Goal: Task Accomplishment & Management: Manage account settings

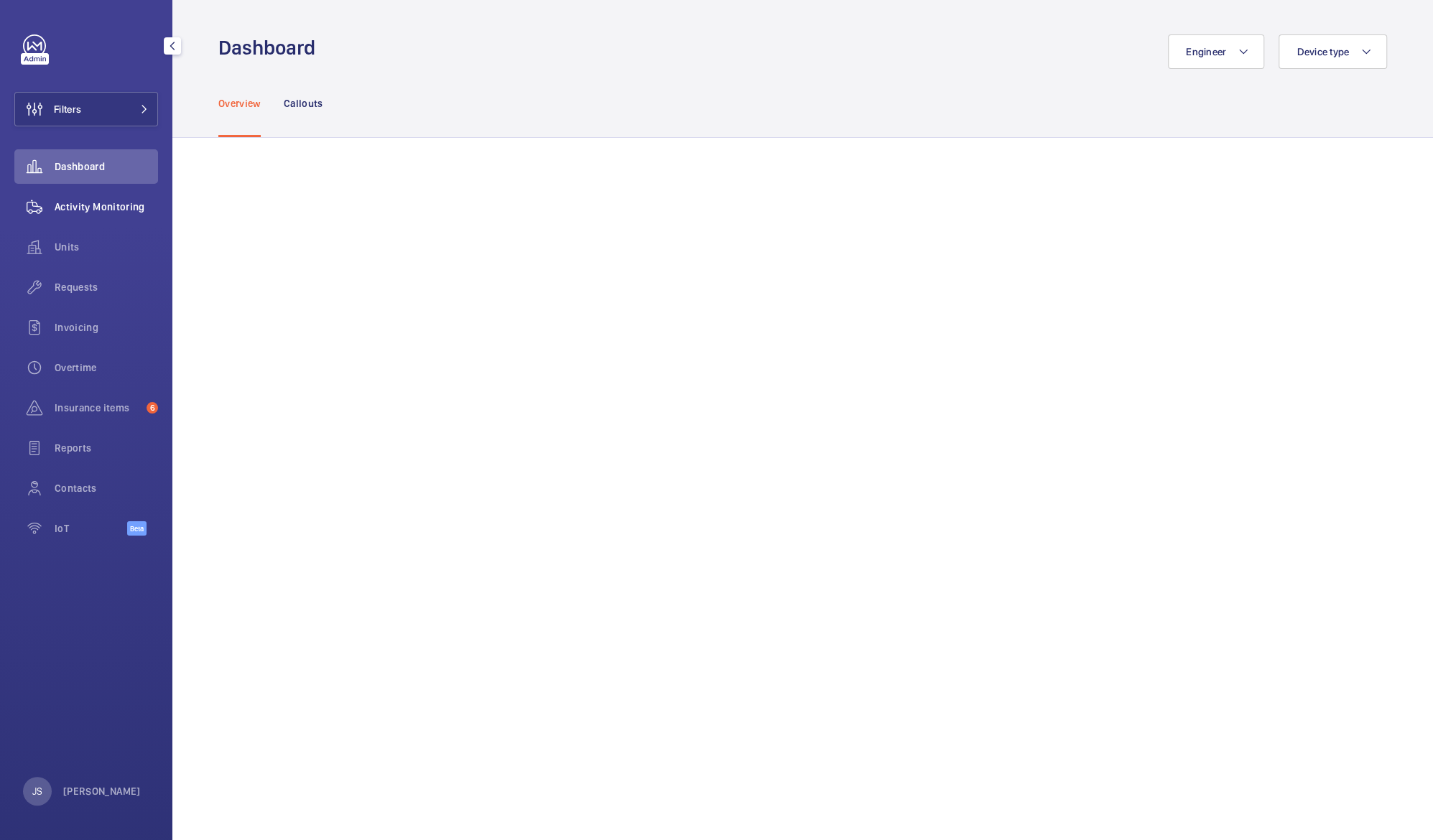
click at [76, 206] on span "Activity Monitoring" at bounding box center [106, 206] width 103 height 15
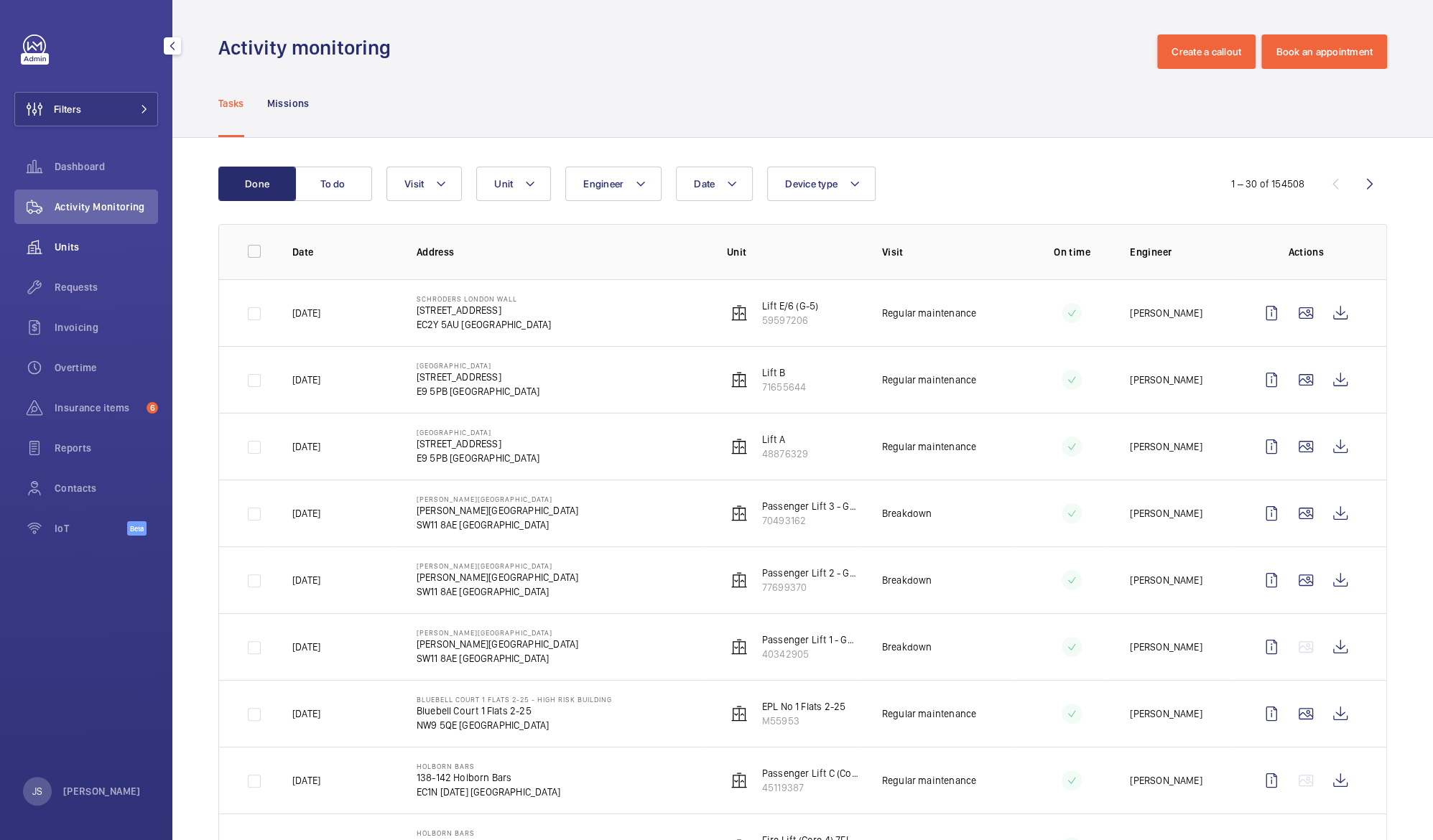
click at [89, 244] on span "Units" at bounding box center [106, 247] width 103 height 15
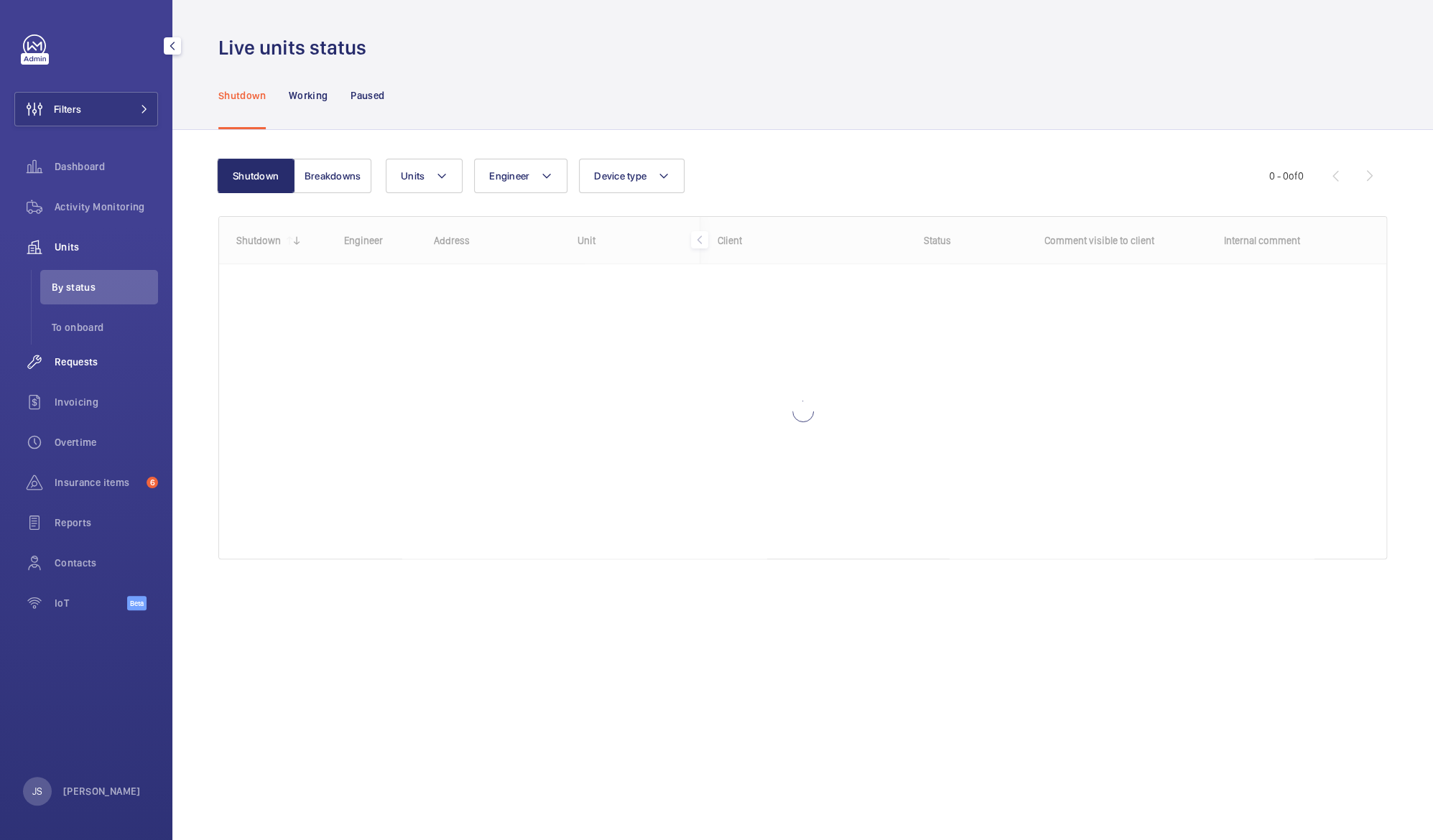
click at [67, 360] on span "Requests" at bounding box center [106, 362] width 103 height 15
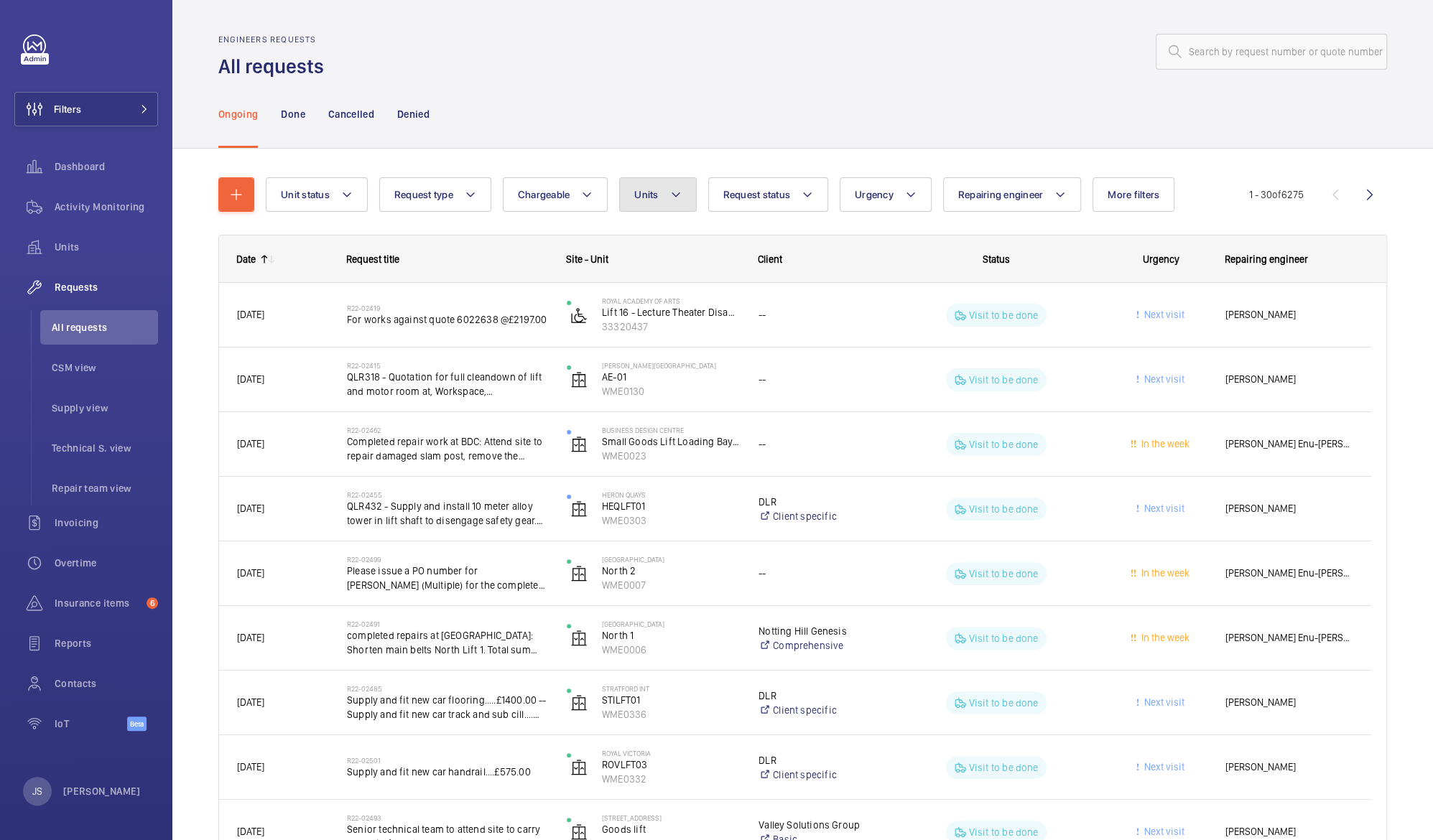
click at [682, 196] on button "Units" at bounding box center [658, 195] width 77 height 34
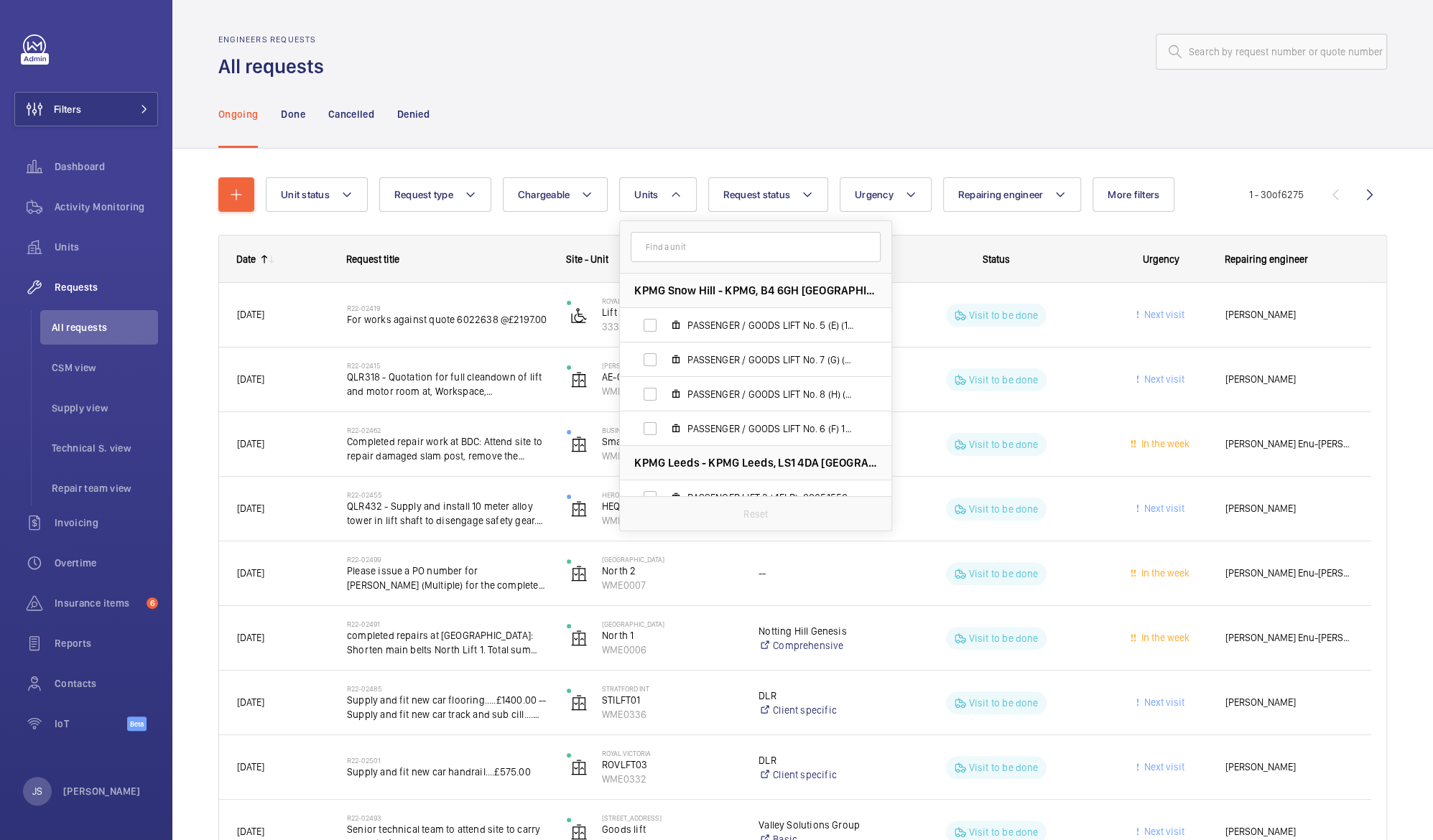
click at [663, 252] on input "text" at bounding box center [756, 247] width 250 height 30
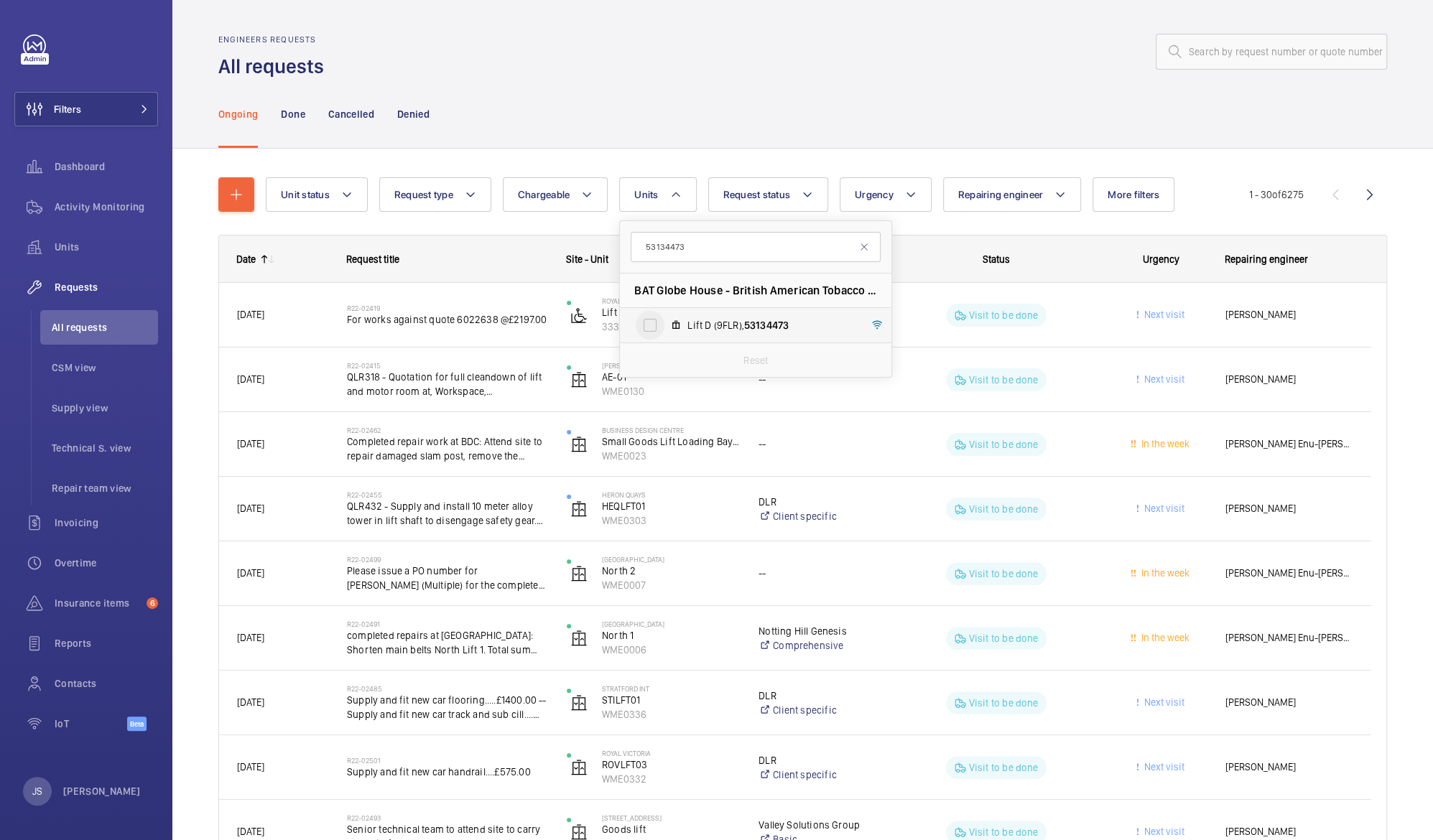
type input "53134473"
click at [650, 327] on input "Lift D (9FLR), 53134473" at bounding box center [650, 324] width 29 height 28
checkbox input "true"
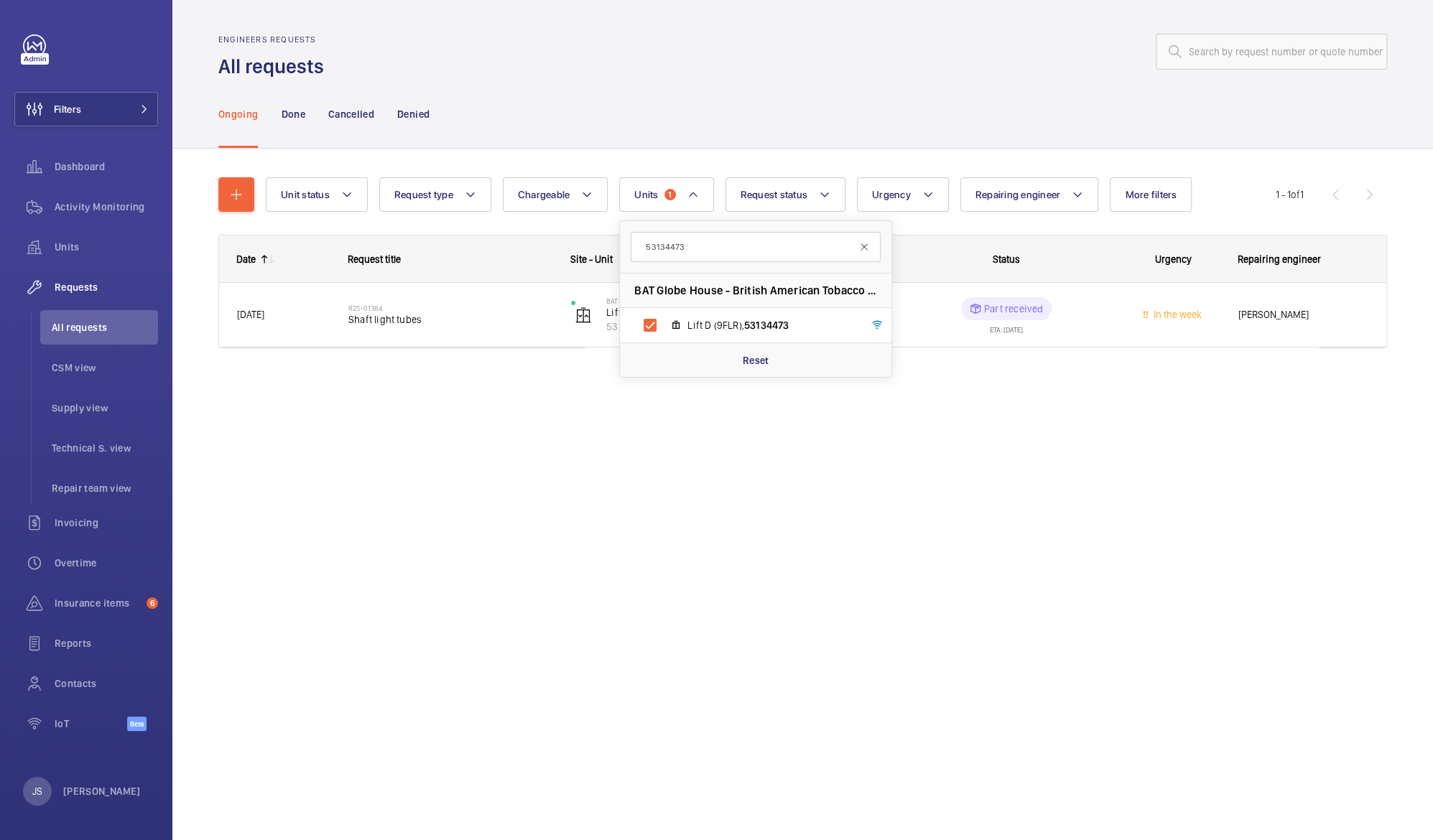
click at [867, 246] on mat-icon at bounding box center [864, 248] width 12 height 12
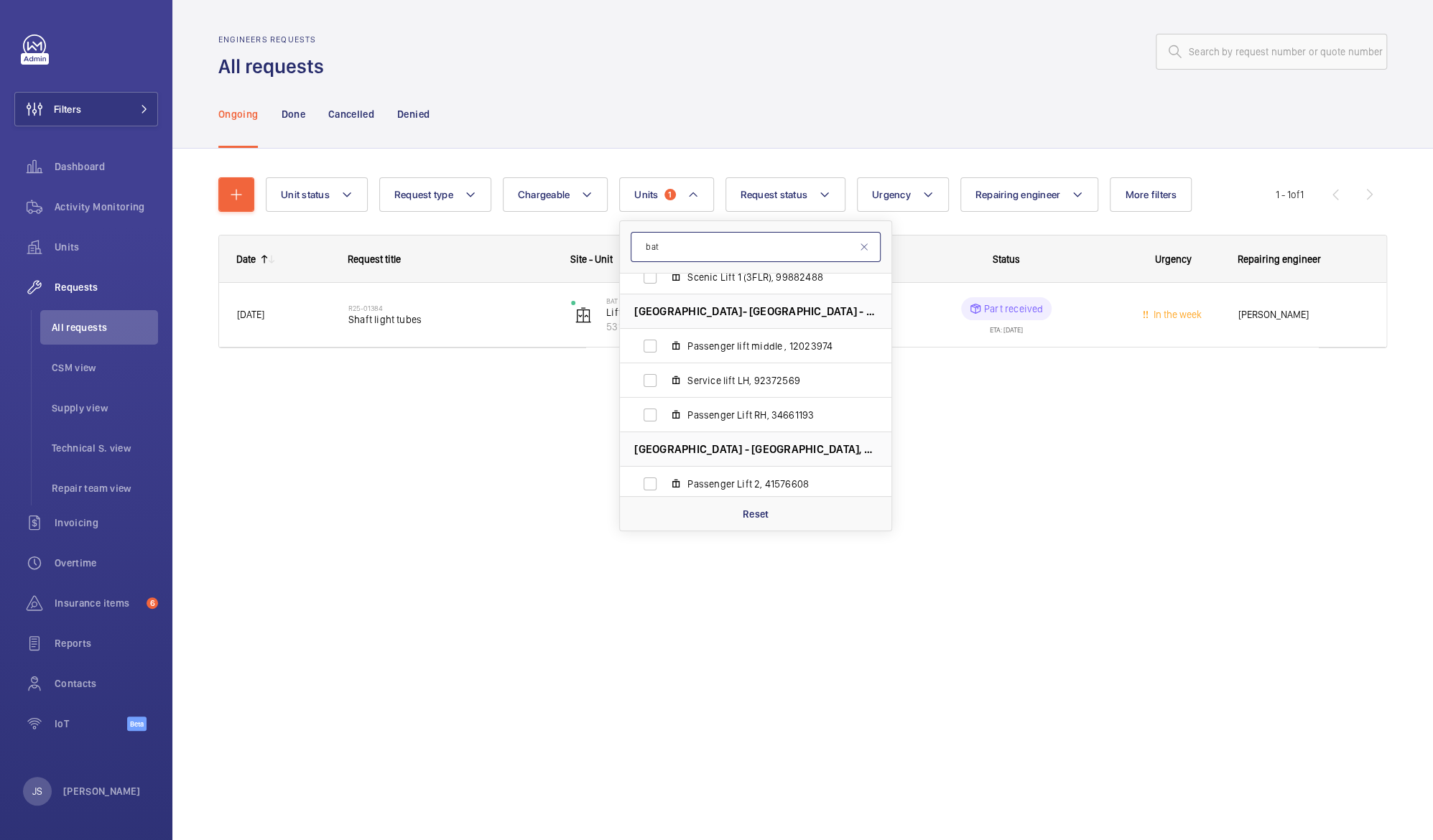
scroll to position [1603, 0]
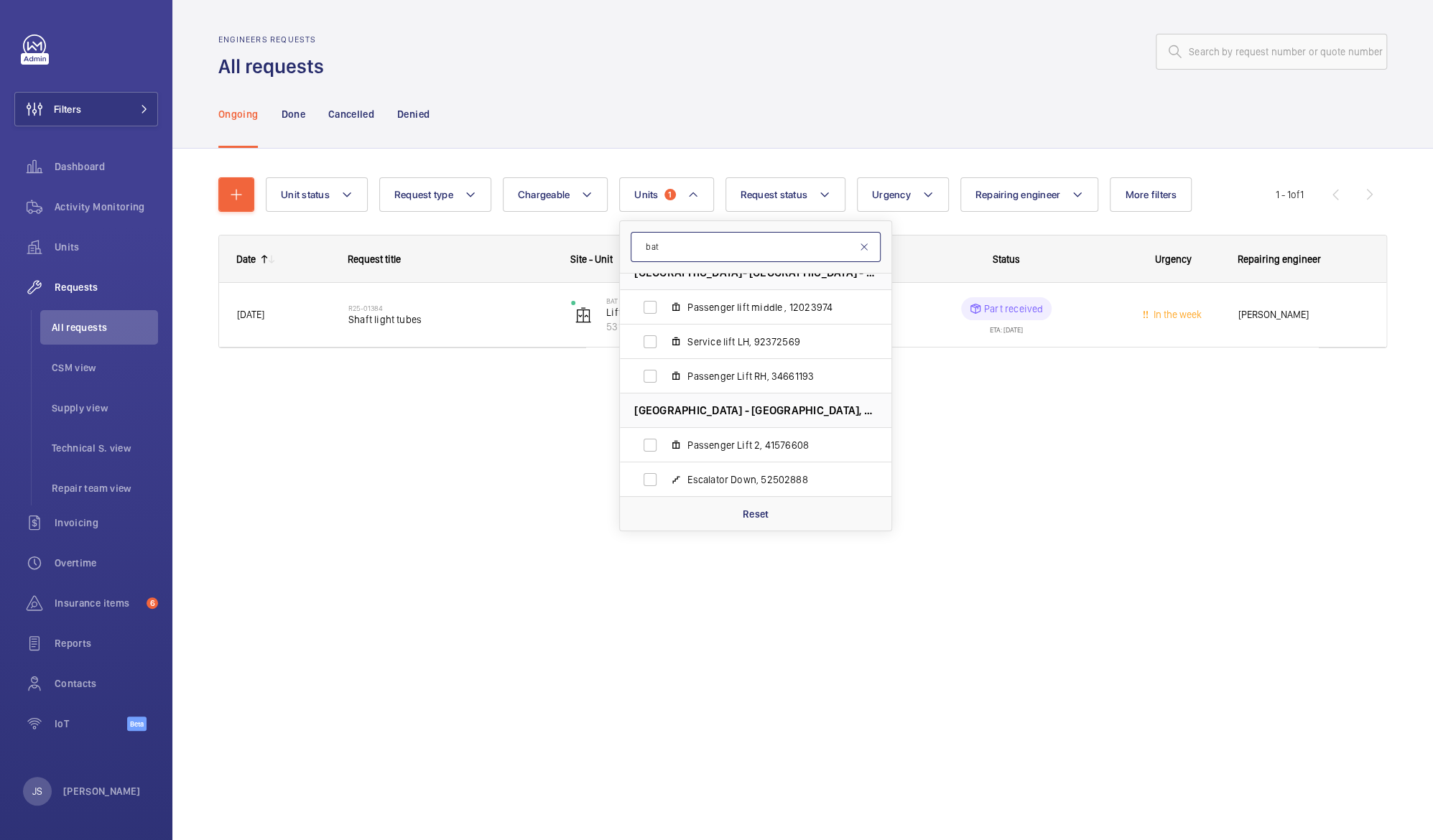
type input "bat"
click at [863, 247] on mat-icon at bounding box center [864, 248] width 12 height 12
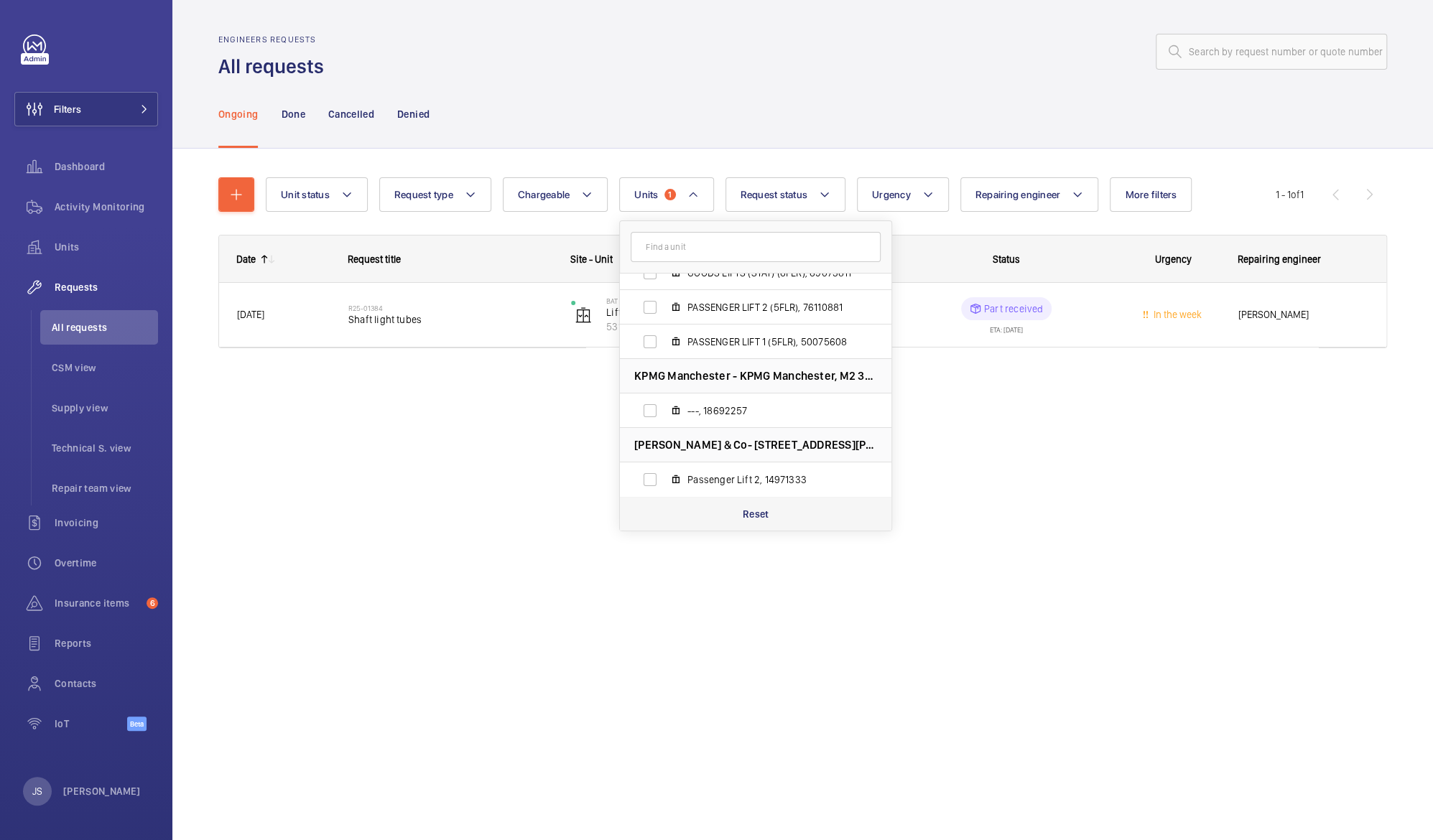
click at [745, 509] on p "Reset" at bounding box center [756, 514] width 27 height 15
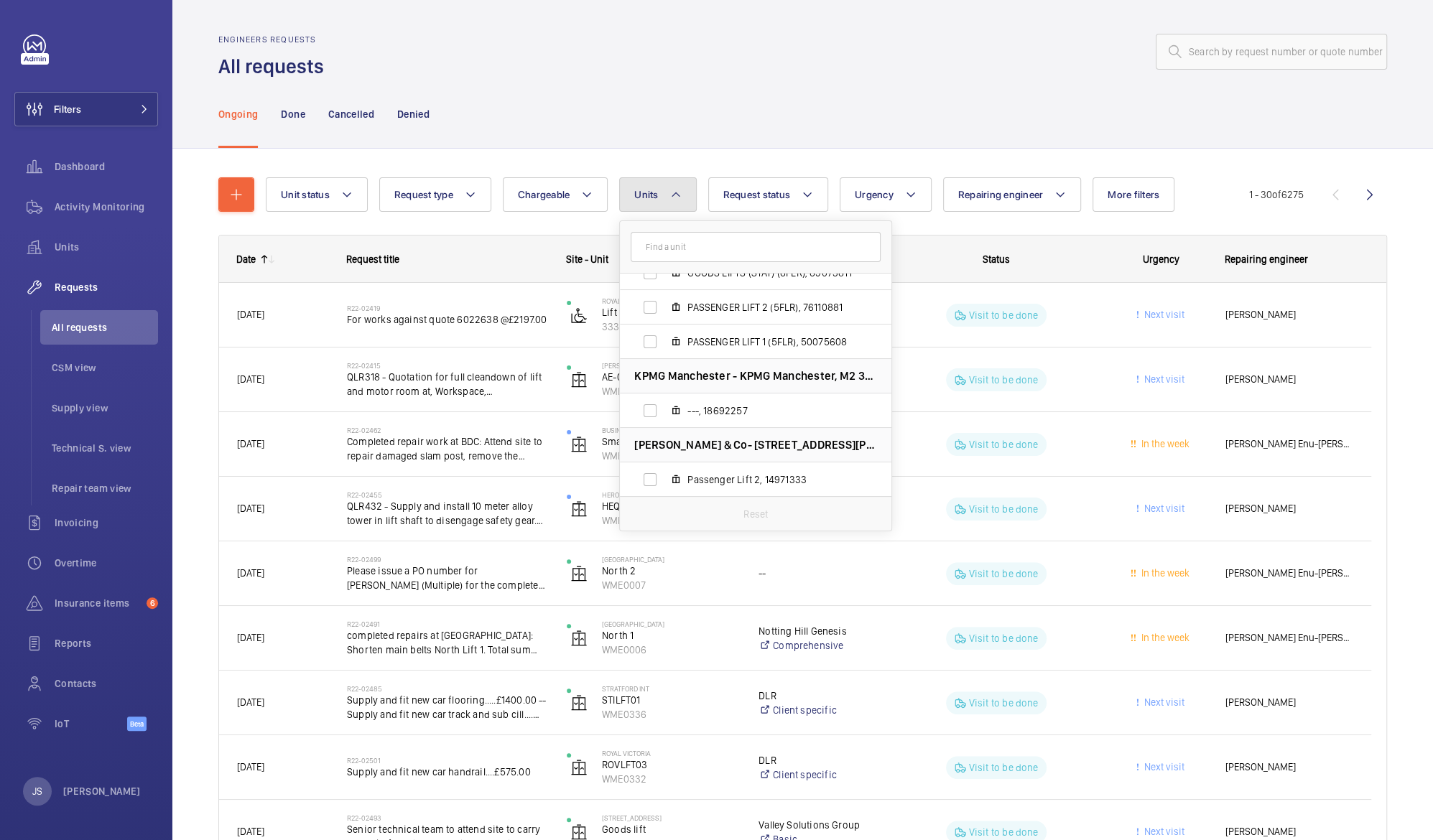
click at [673, 198] on mat-icon at bounding box center [676, 195] width 12 height 18
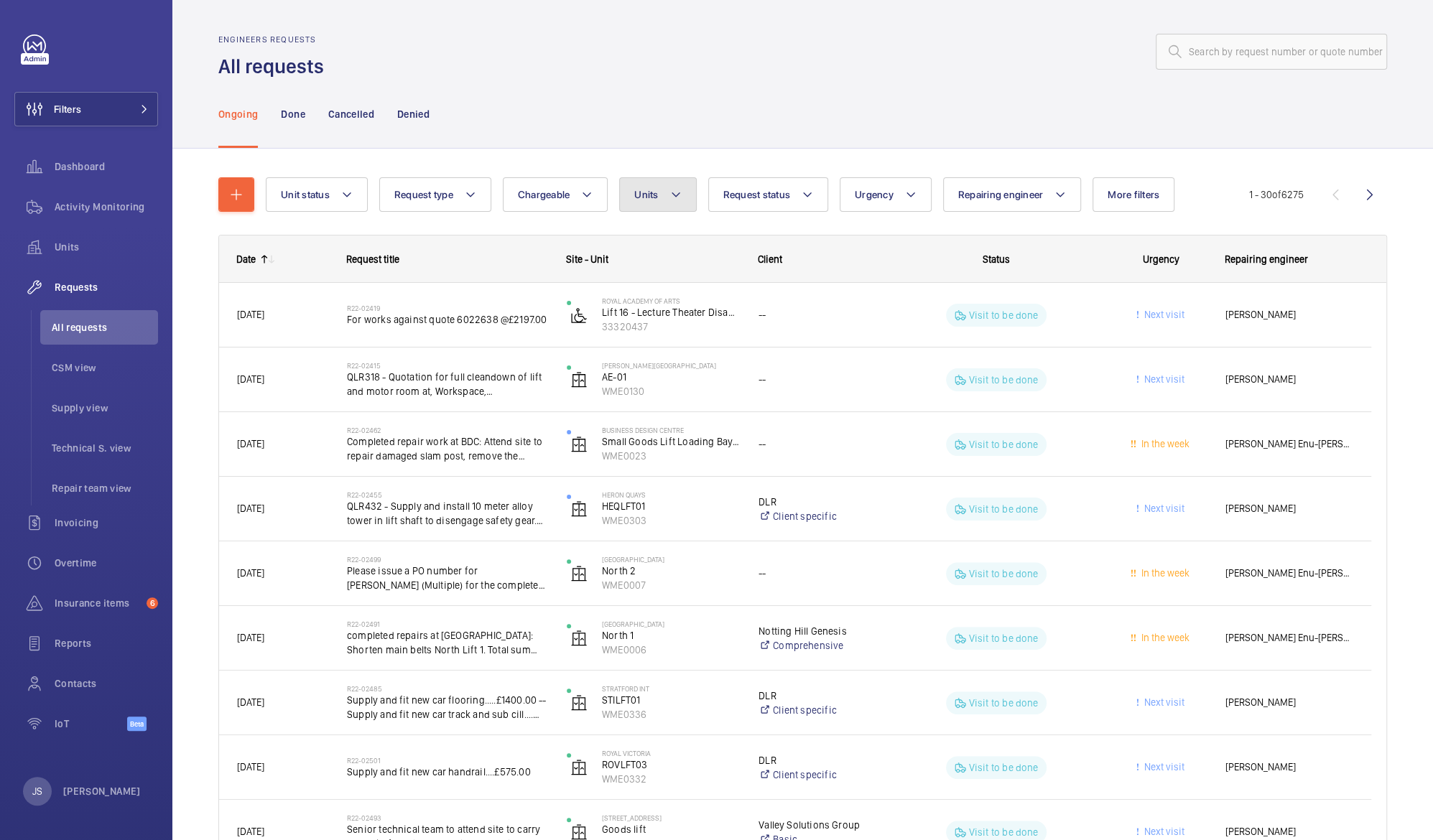
click at [676, 196] on mat-icon at bounding box center [676, 195] width 12 height 18
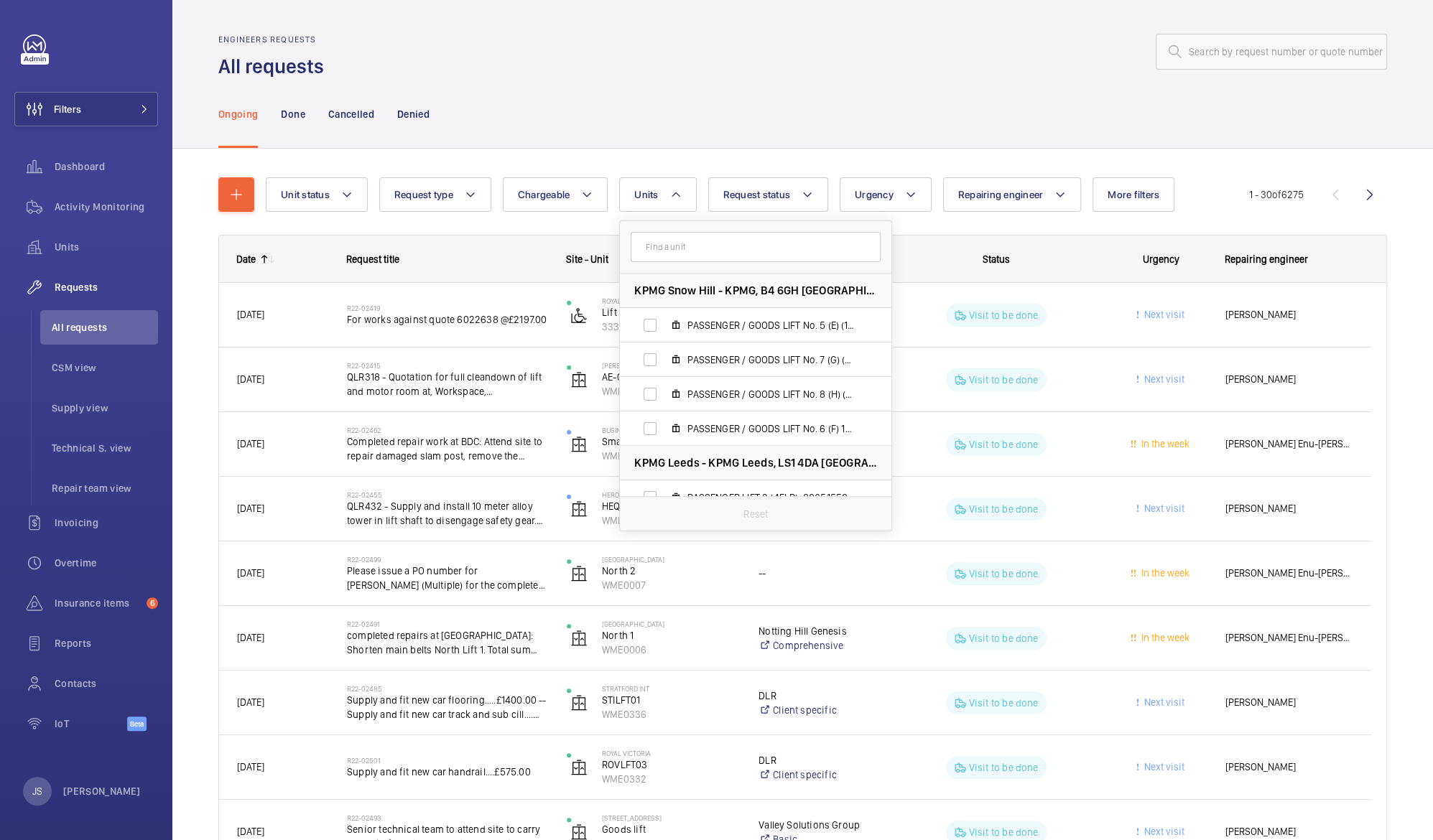
click at [677, 239] on input "text" at bounding box center [756, 247] width 250 height 30
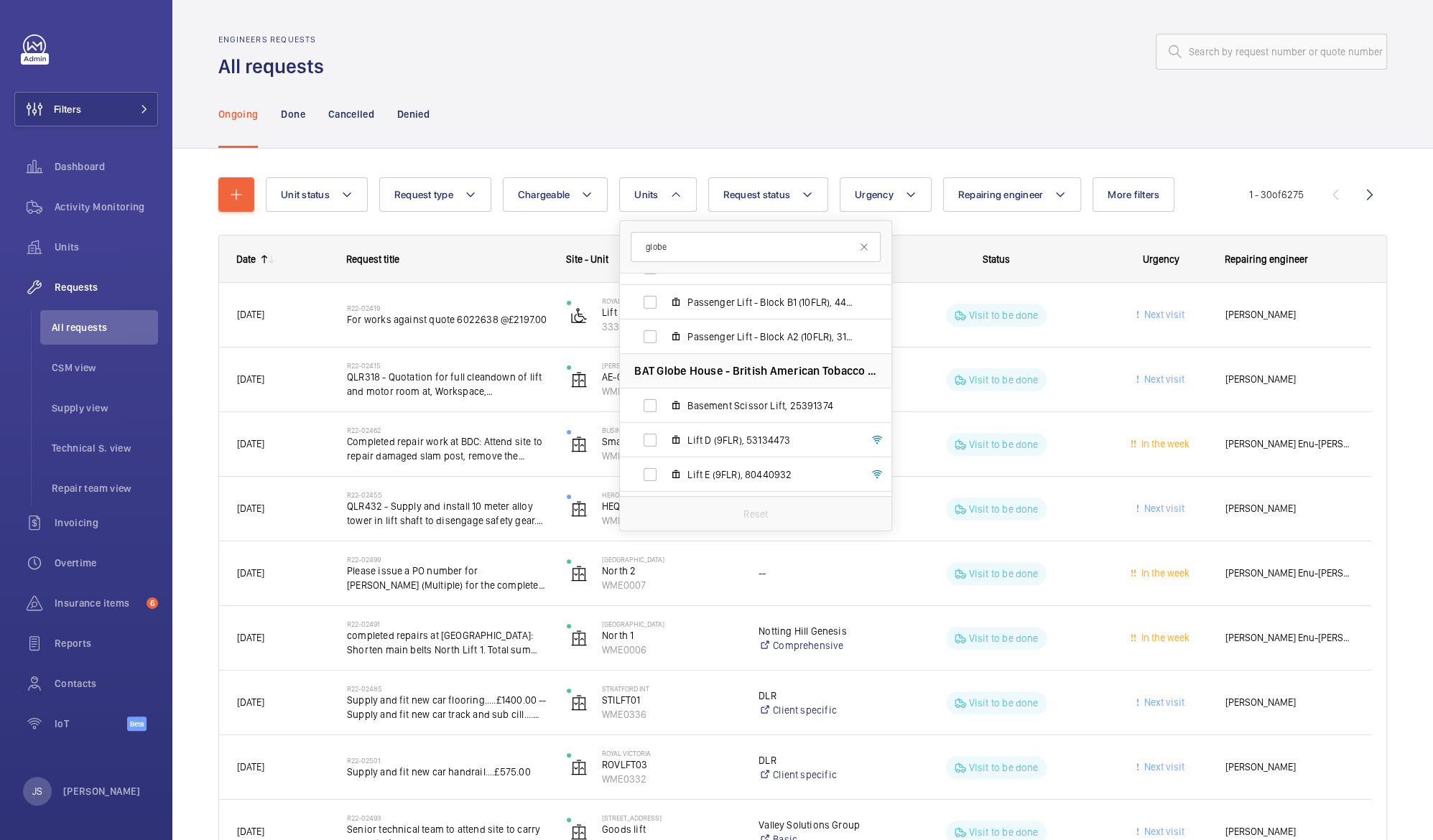
scroll to position [163, 0]
type input "globe"
click at [651, 406] on input "Basement Scissor Lift, 25391374" at bounding box center [650, 403] width 29 height 28
checkbox input "true"
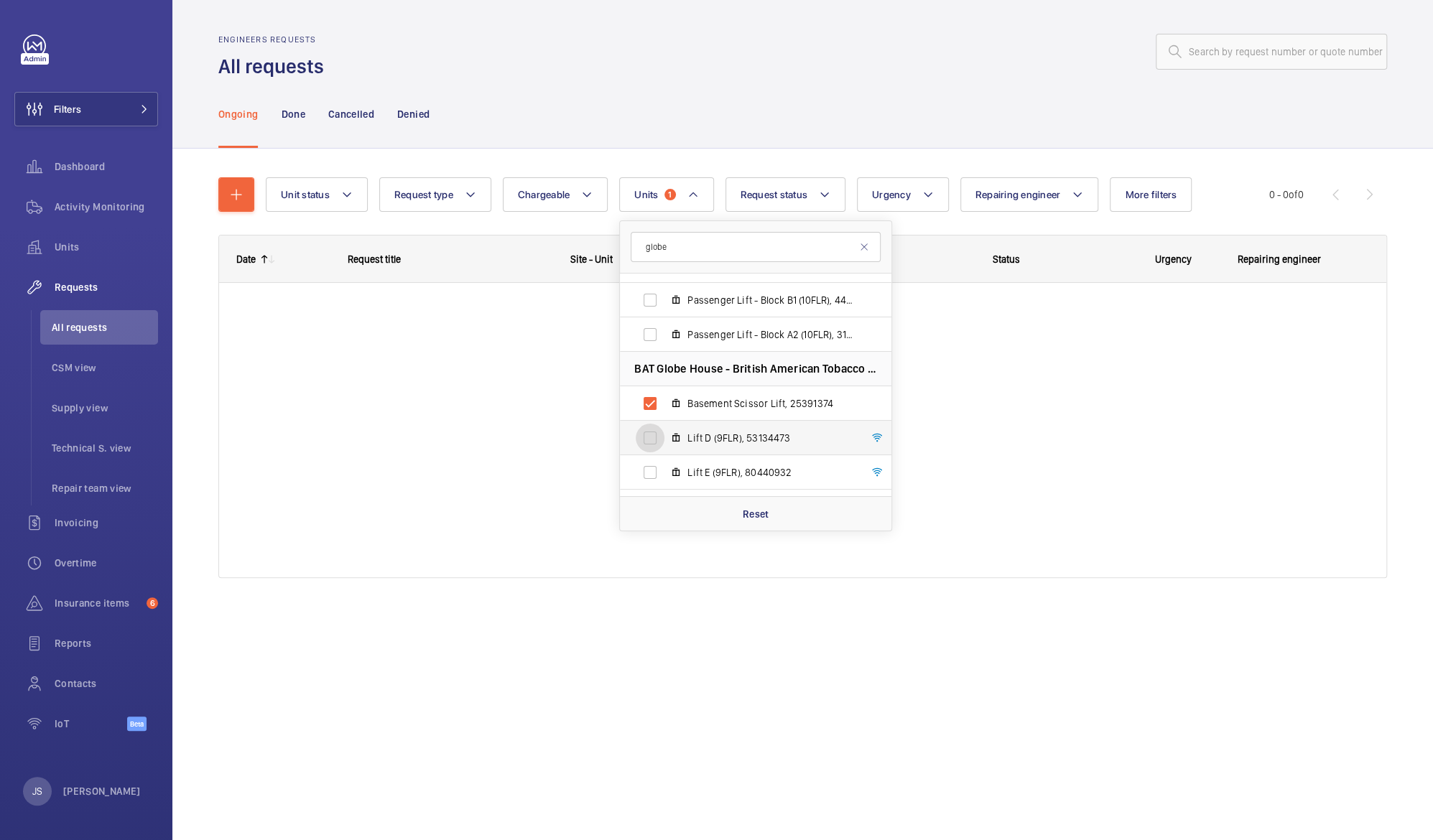
click at [658, 444] on input "Lift D (9FLR), 53134473" at bounding box center [650, 437] width 29 height 28
checkbox input "true"
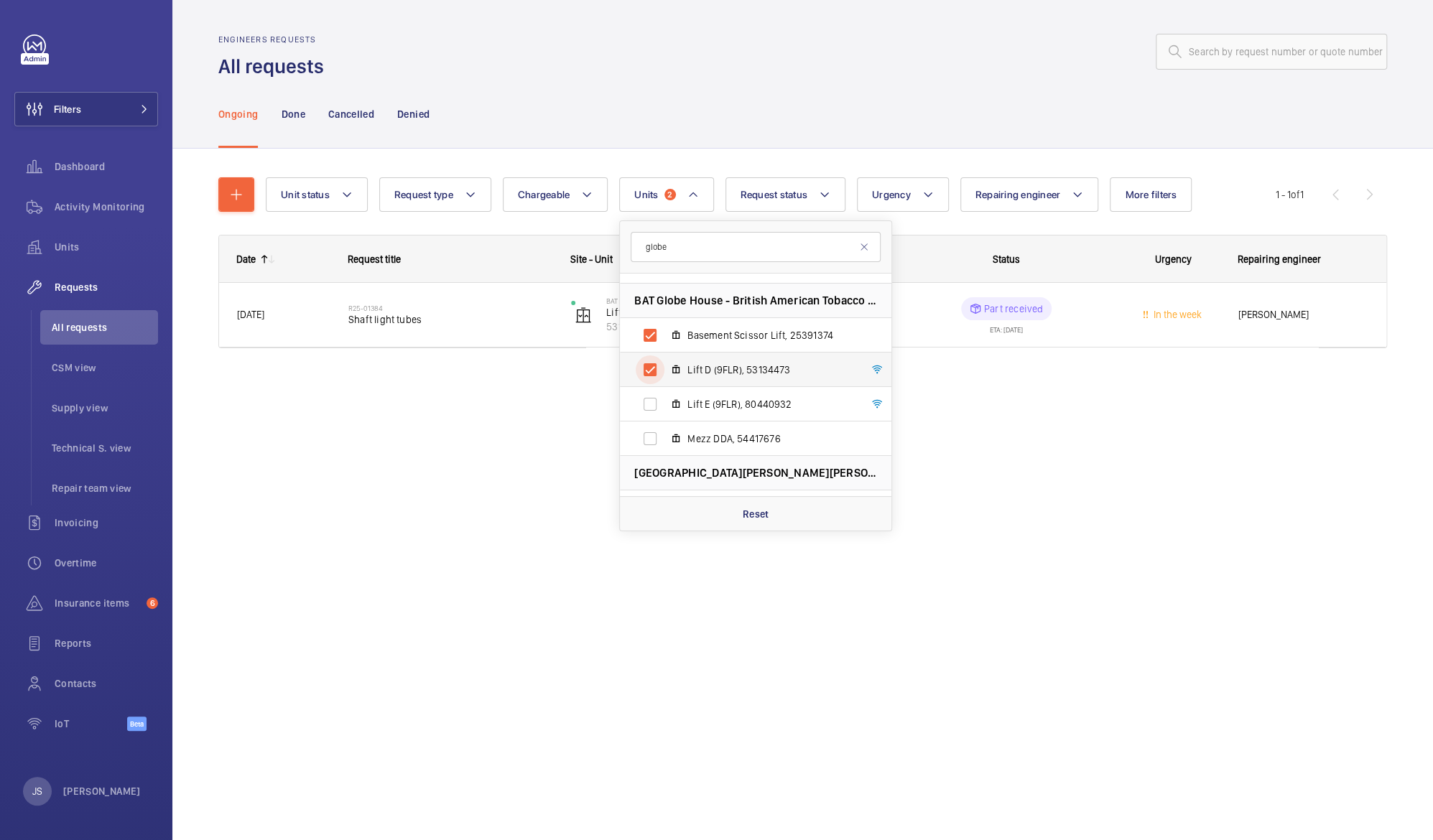
scroll to position [239, 0]
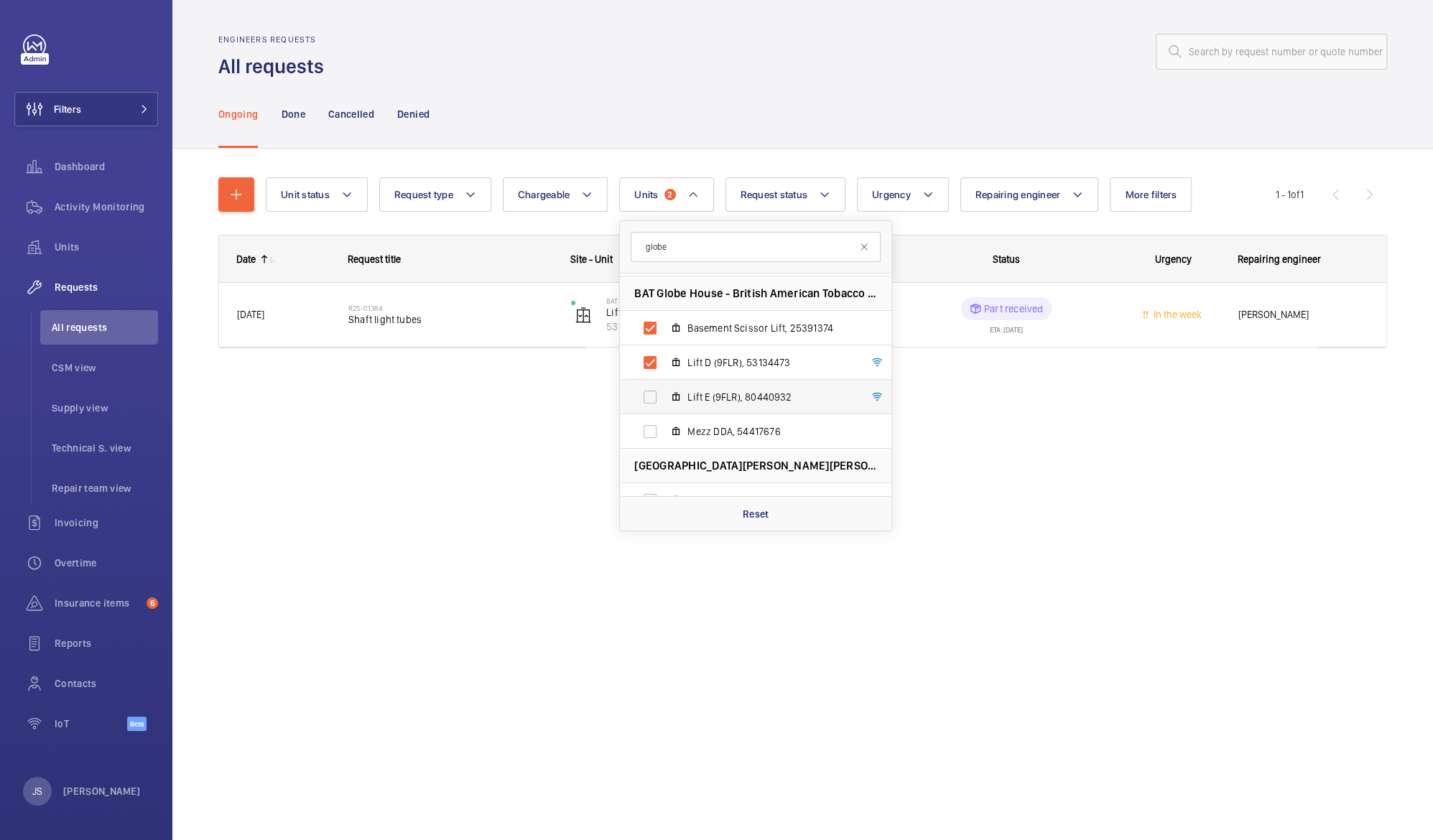
click at [675, 396] on mat-icon at bounding box center [676, 397] width 12 height 12
click at [664, 396] on input "Lift E (9FLR), 80440932" at bounding box center [650, 397] width 29 height 28
checkbox input "true"
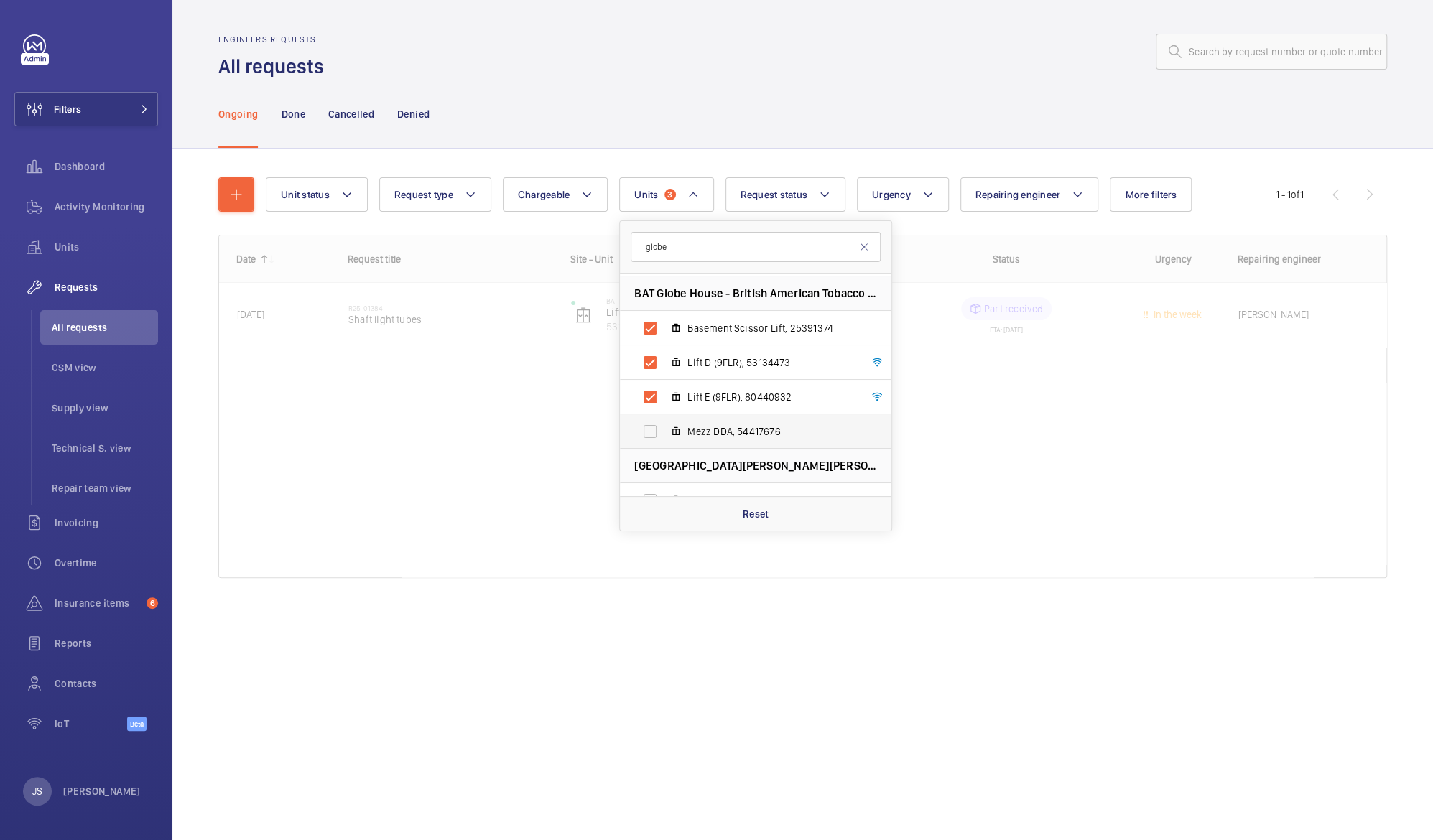
click at [675, 436] on mat-icon at bounding box center [676, 431] width 12 height 12
click at [664, 436] on input "Mezz DDA, 54417676" at bounding box center [650, 431] width 29 height 28
checkbox input "true"
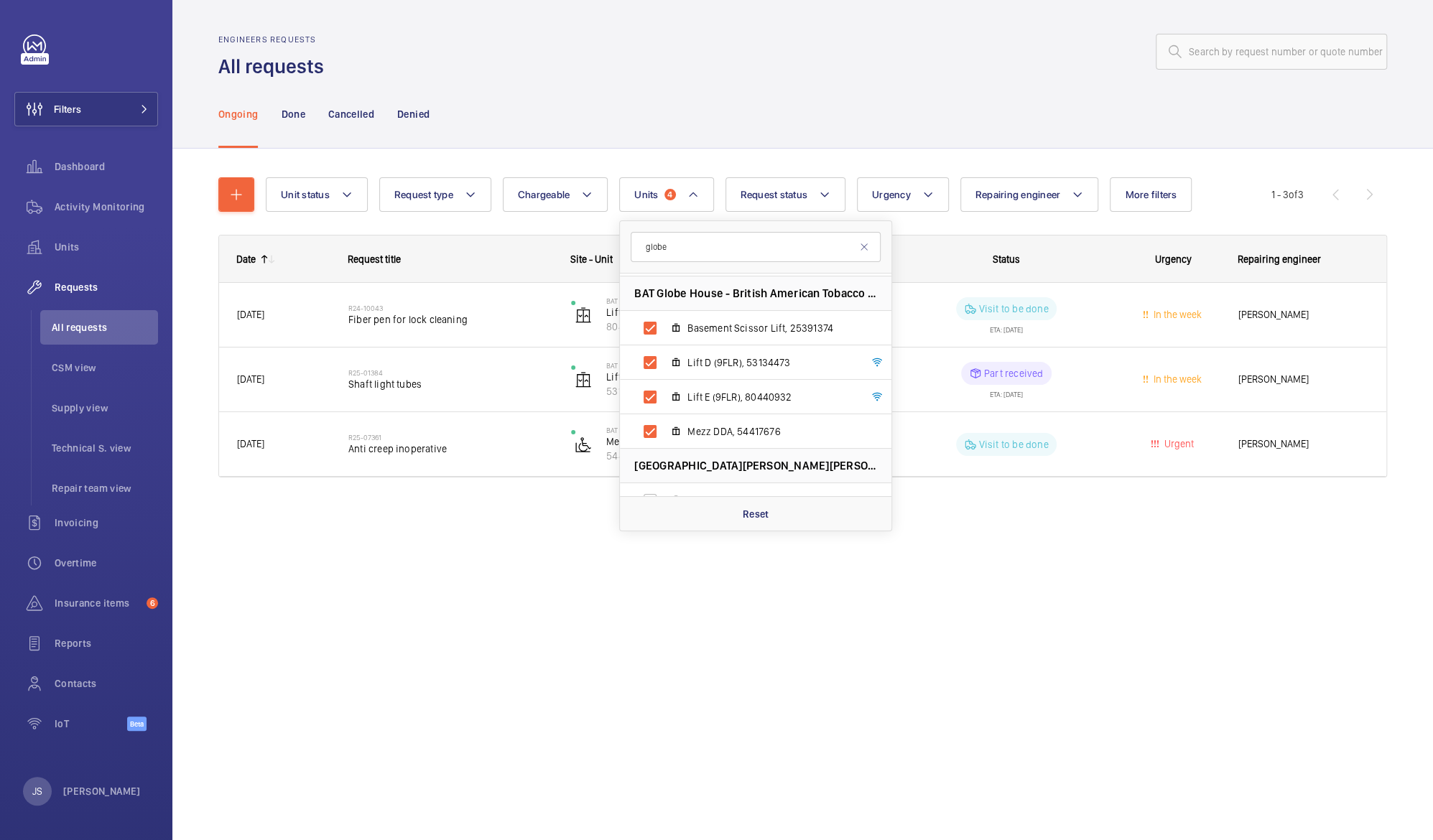
click at [484, 580] on div "Engineers requests All requests Ongoing Done Cancelled Denied Unit status Reque…" at bounding box center [802, 420] width 1261 height 840
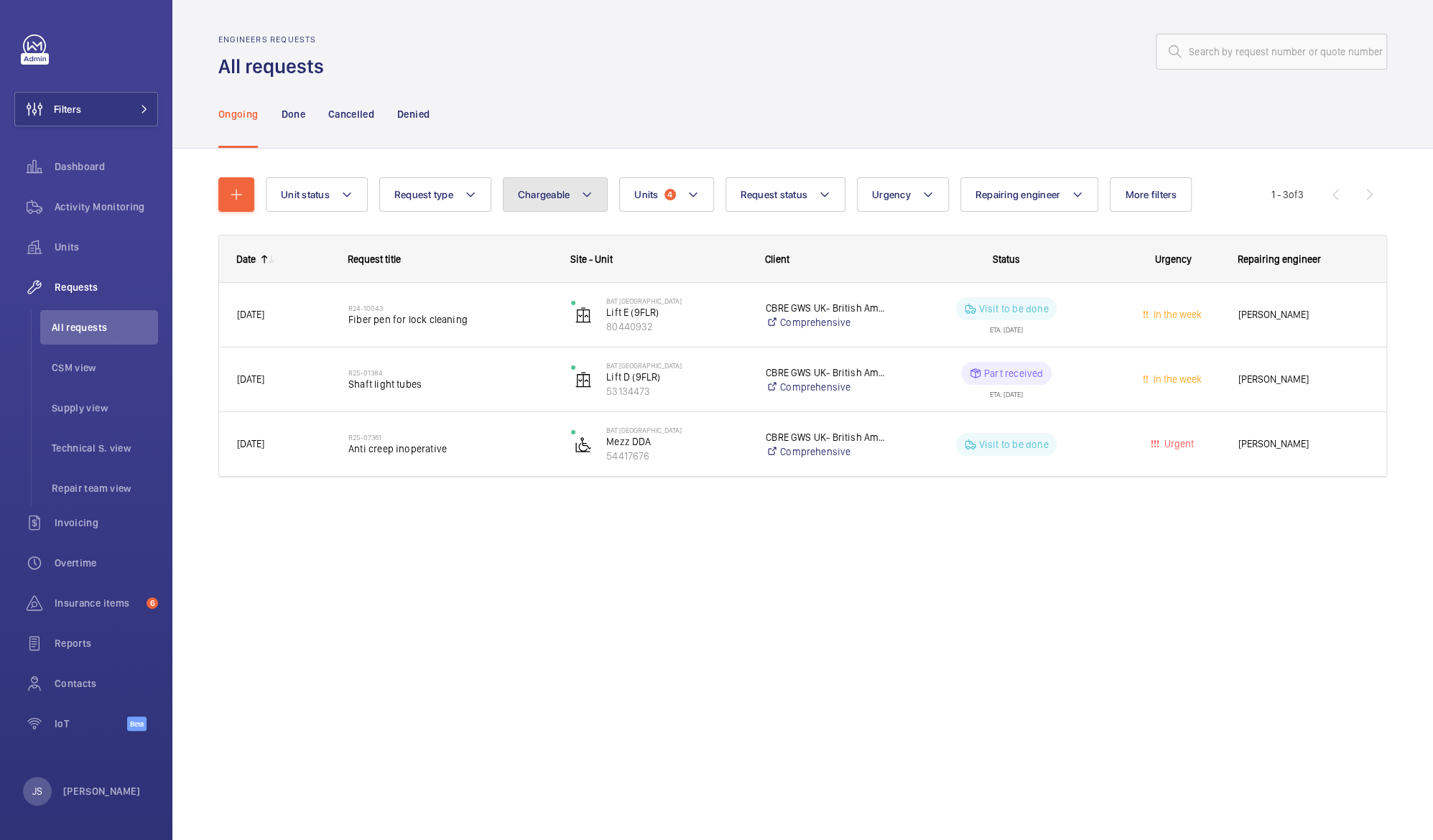
click at [583, 196] on mat-icon at bounding box center [587, 195] width 12 height 18
click at [564, 236] on mat-radio-button "Chargeable" at bounding box center [639, 238] width 258 height 28
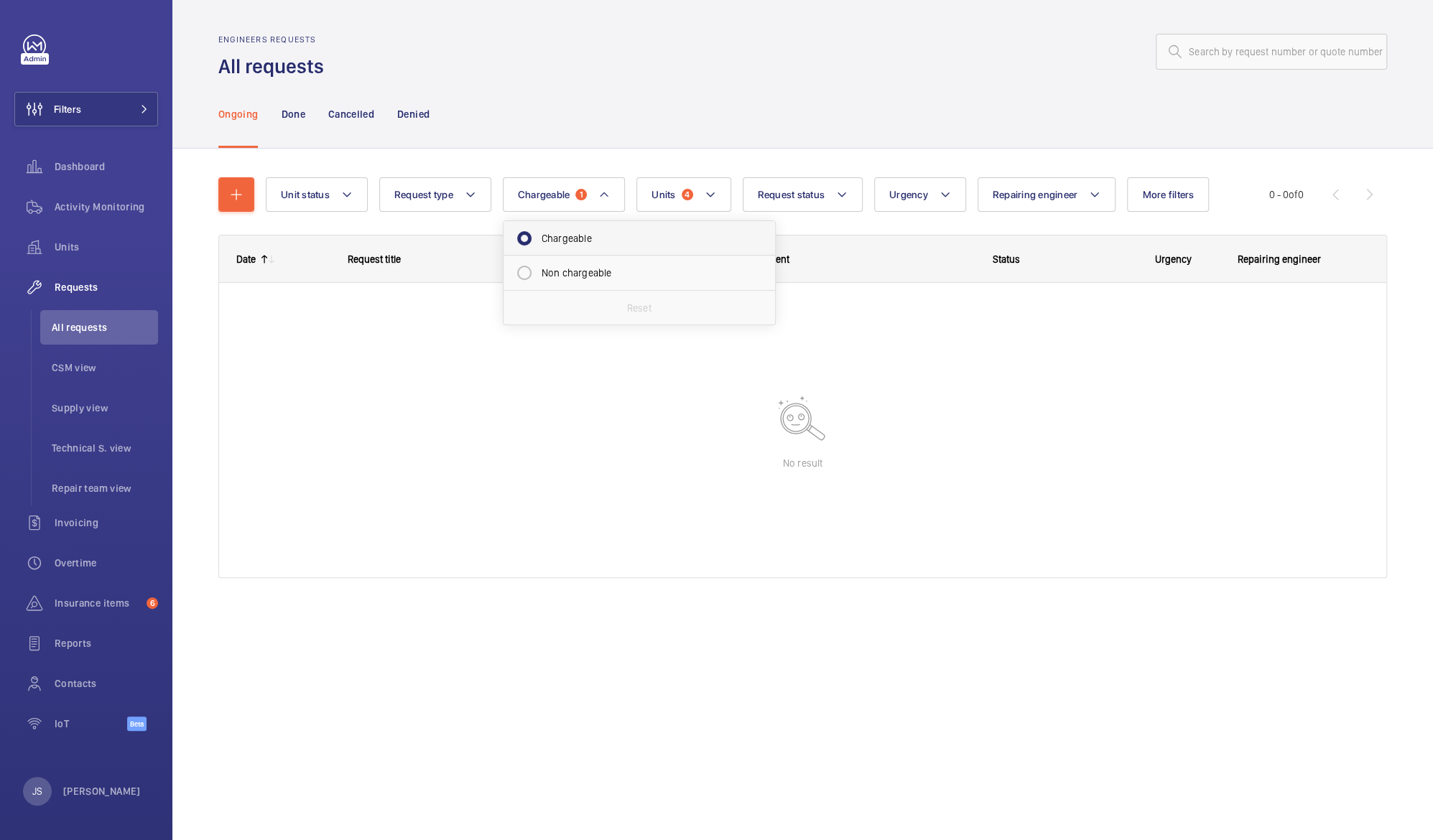
click at [572, 236] on mat-radio-button "Chargeable" at bounding box center [639, 238] width 258 height 28
radio input "false"
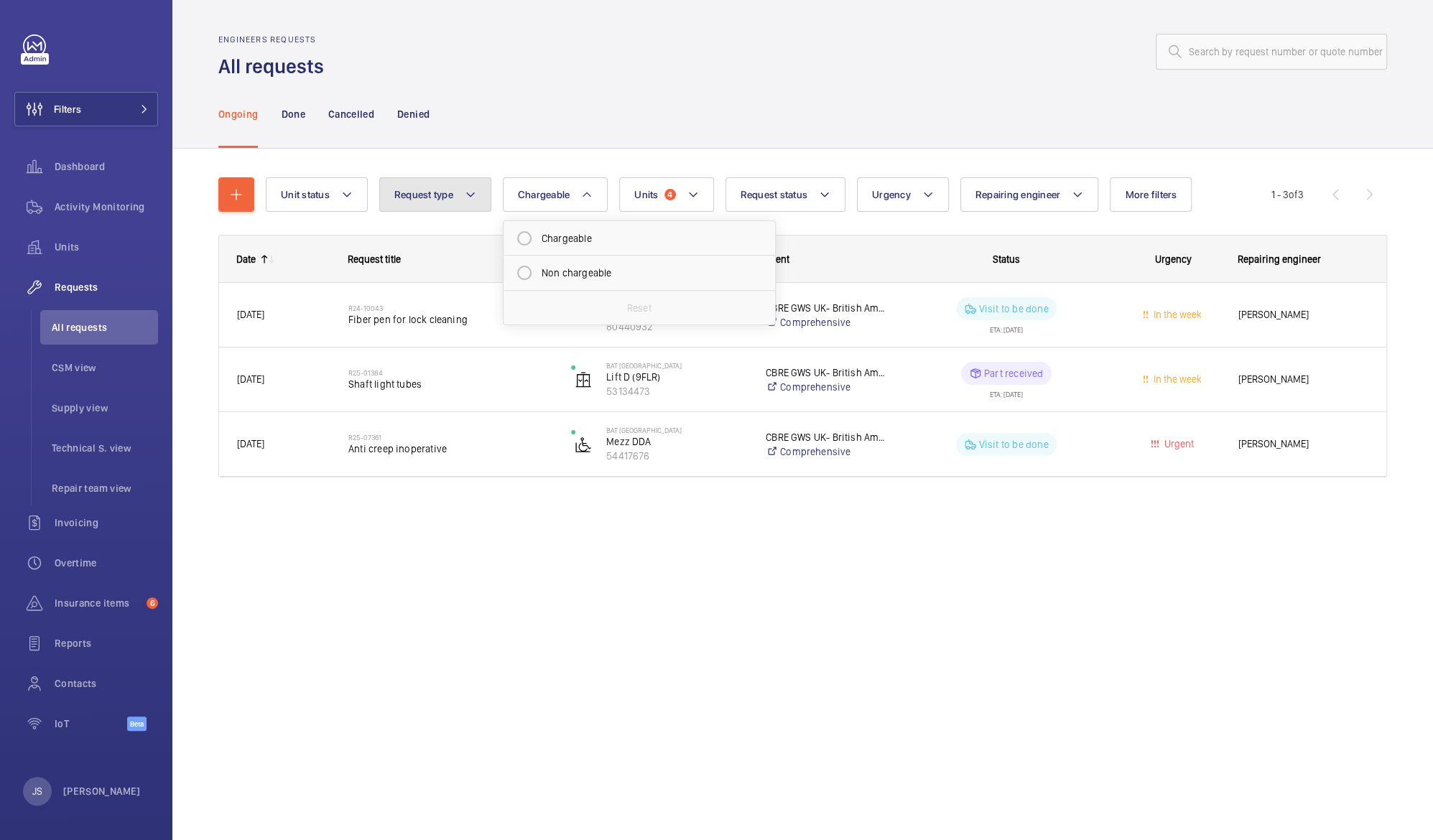
click at [407, 199] on span "Request type" at bounding box center [424, 195] width 59 height 12
click at [354, 517] on div "Unit status Request type Labour hour Part Repair support Technical support Rese…" at bounding box center [802, 347] width 1261 height 398
click at [75, 488] on span "Repair team view" at bounding box center [105, 488] width 106 height 15
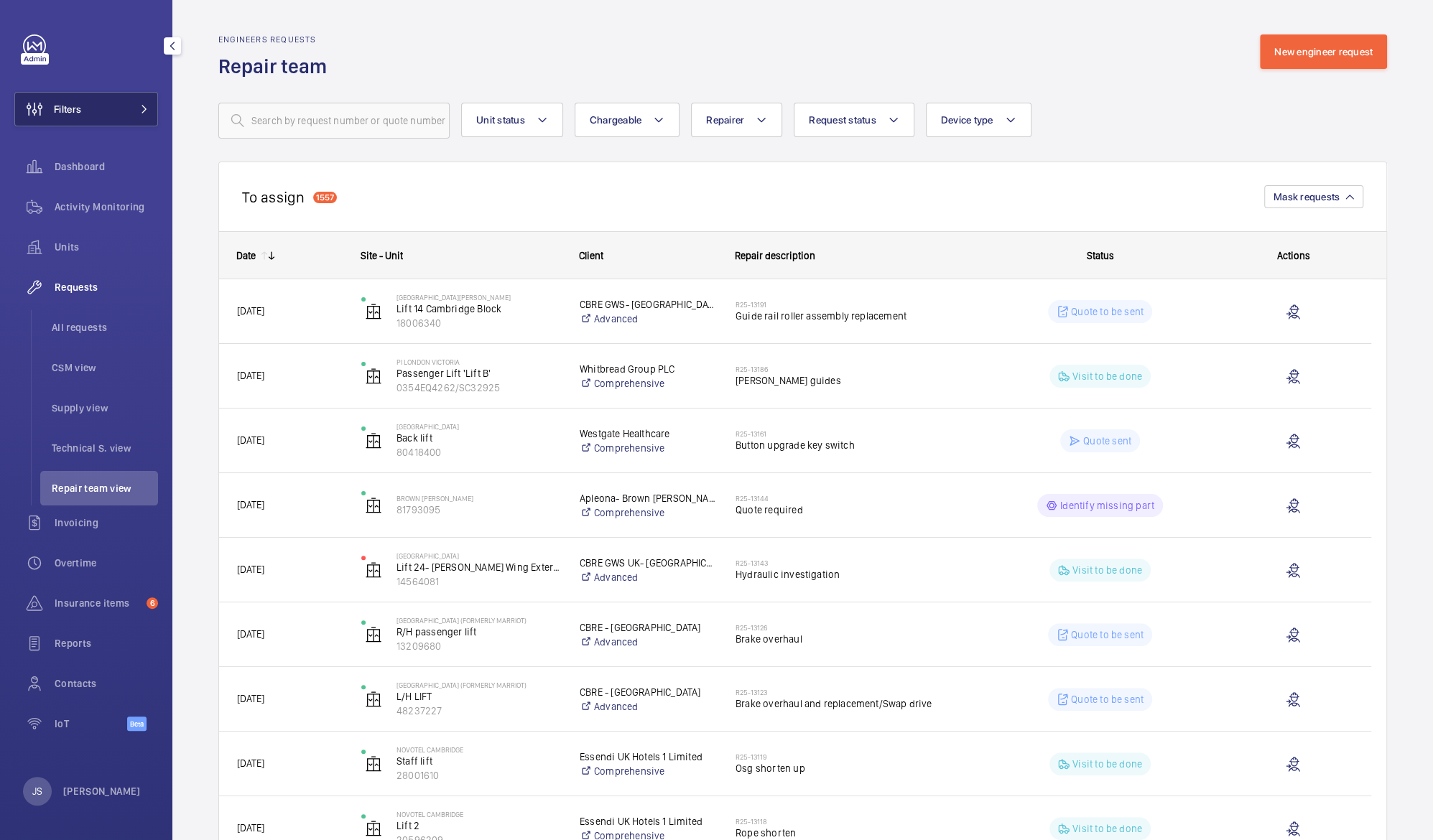
click at [88, 113] on button "Filters" at bounding box center [86, 109] width 143 height 34
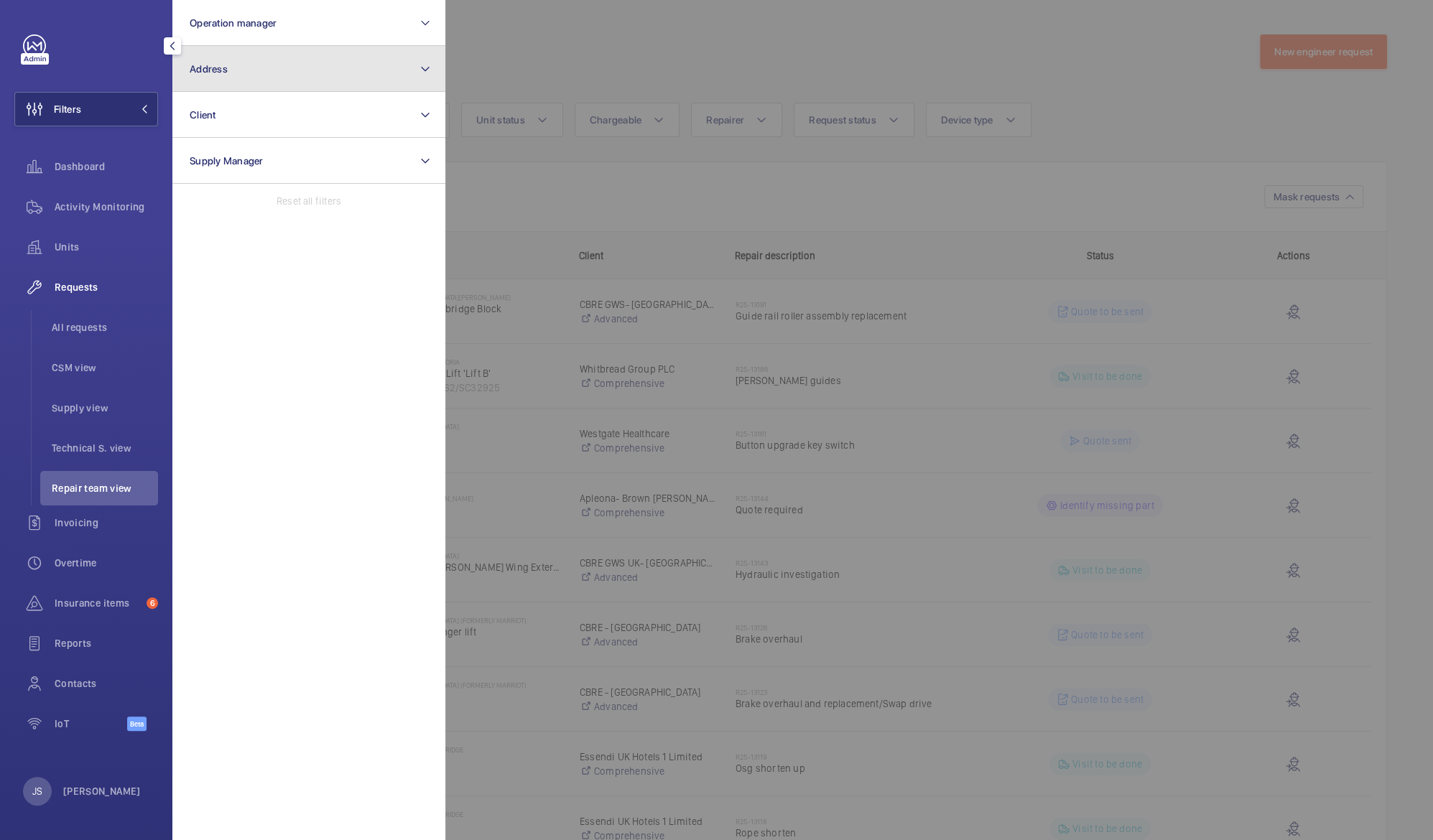
click at [205, 76] on button "Address" at bounding box center [309, 69] width 273 height 46
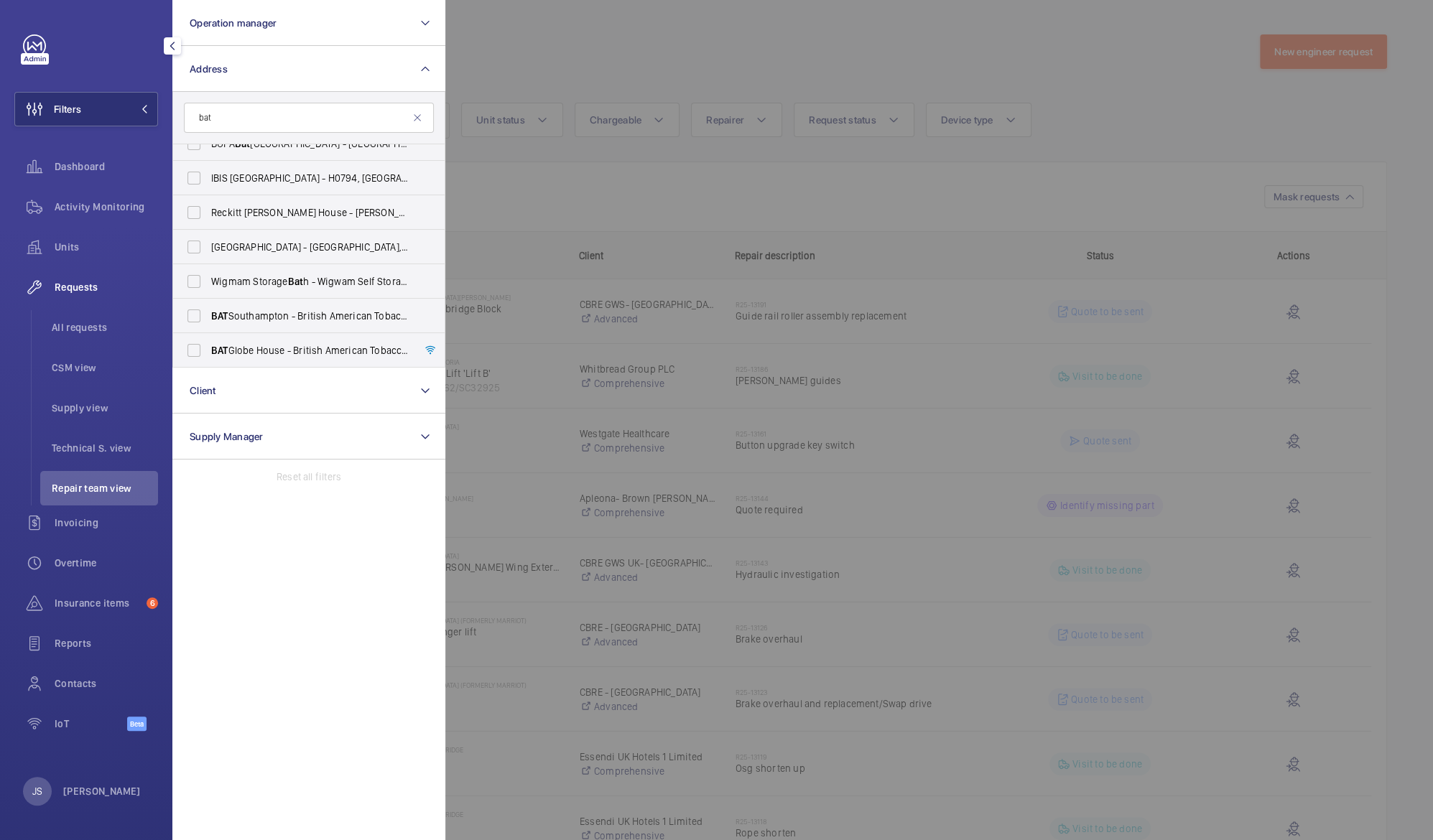
scroll to position [224, 0]
type input "bat"
click at [217, 351] on span "BAT" at bounding box center [220, 352] width 18 height 12
click at [208, 351] on input "BAT Globe House - British American Tobacco Global Headquarters, [GEOGRAPHIC_DAT…" at bounding box center [194, 351] width 29 height 28
checkbox input "true"
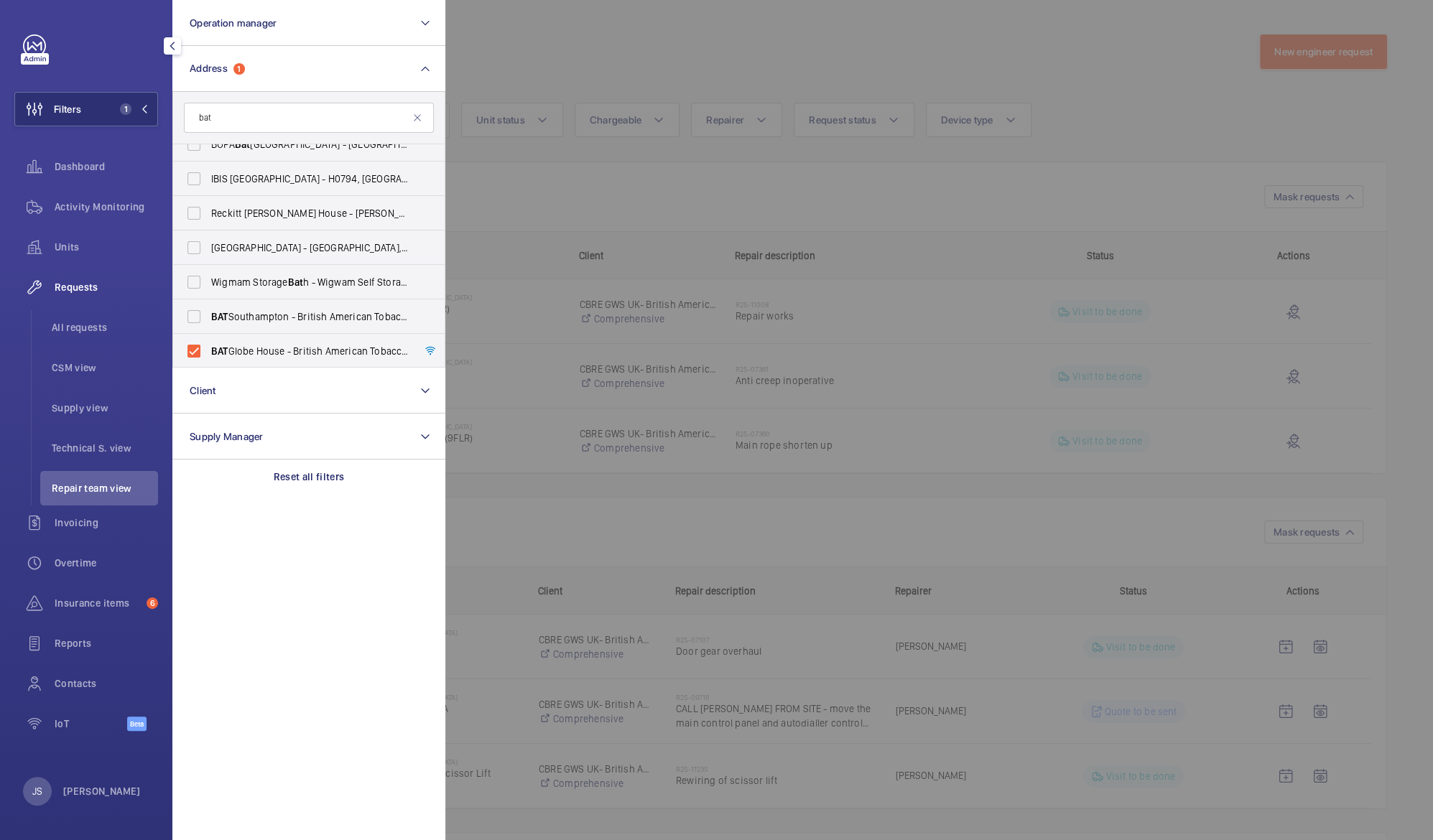
click at [511, 73] on div at bounding box center [1162, 420] width 1433 height 840
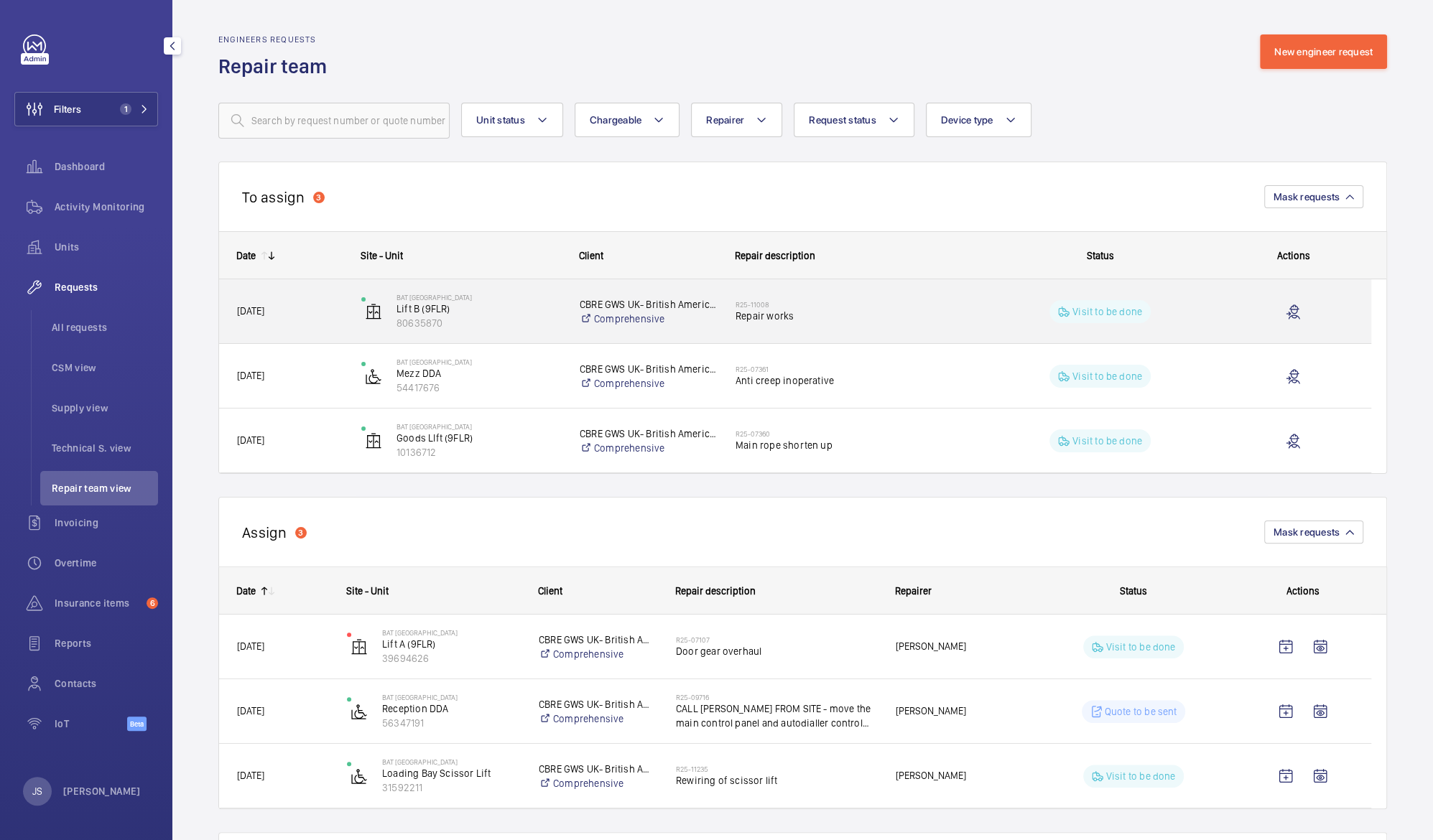
click at [1102, 310] on p "Visit to be done" at bounding box center [1107, 311] width 70 height 15
